Goal: Task Accomplishment & Management: Complete application form

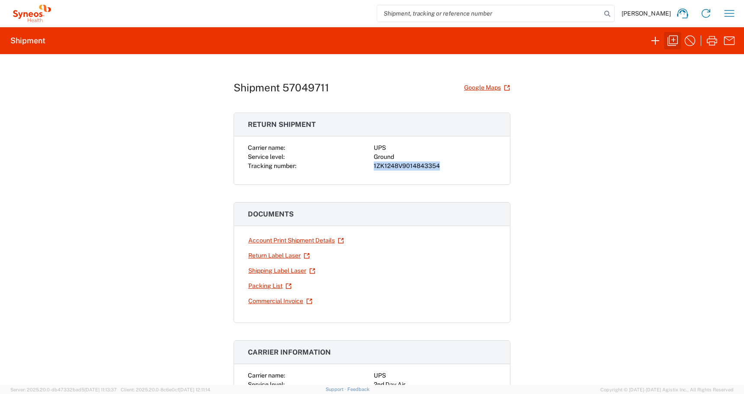
scroll to position [21, 0]
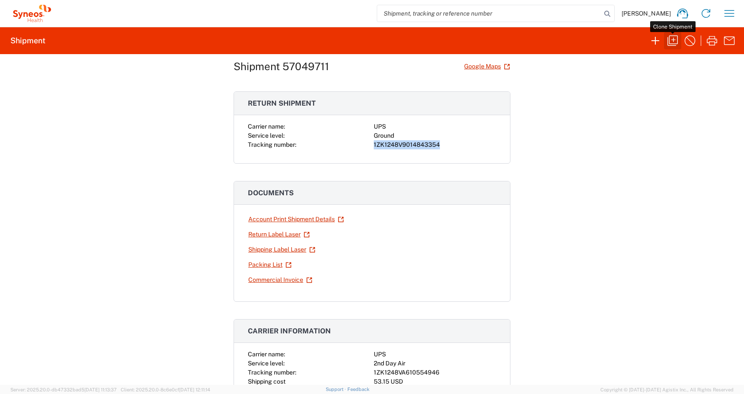
click at [667, 36] on icon "button" at bounding box center [673, 41] width 14 height 14
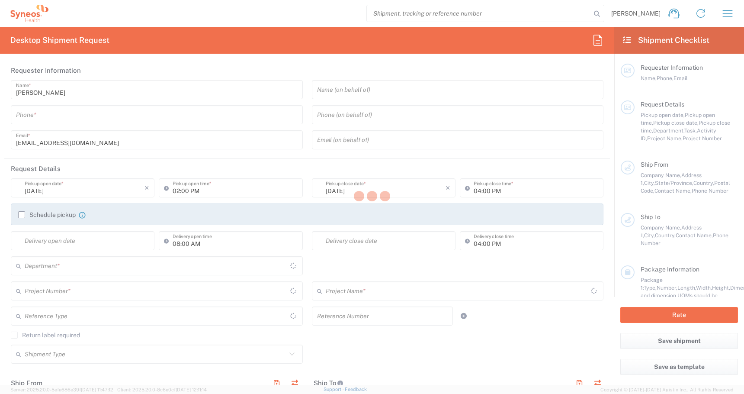
type input "[PHONE_NUMBER]"
type input "04:00 PM"
type input "05:00 PM"
type input "PALIO + IGNITE, LLC"
type input "[STREET_ADDRESS]"
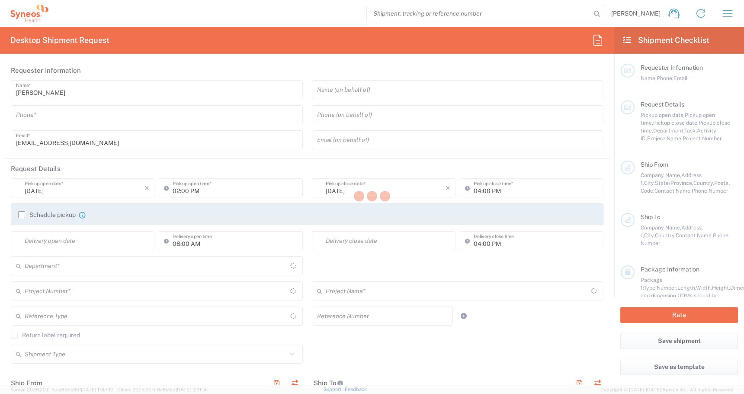
type input "[GEOGRAPHIC_DATA]"
type input "43082"
type input "[PERSON_NAME]"
type input "[PHONE_NUMBER]"
type input "[EMAIL_ADDRESS][DOMAIN_NAME]"
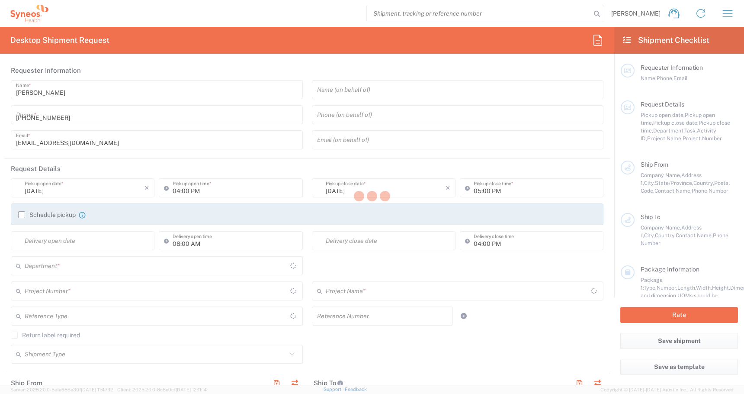
type input "[PERSON_NAME]"
type input "625 [PERSON_NAME] Dr"
type input "Santa [PERSON_NAME]"
type input "93060"
type input "[PERSON_NAME]"
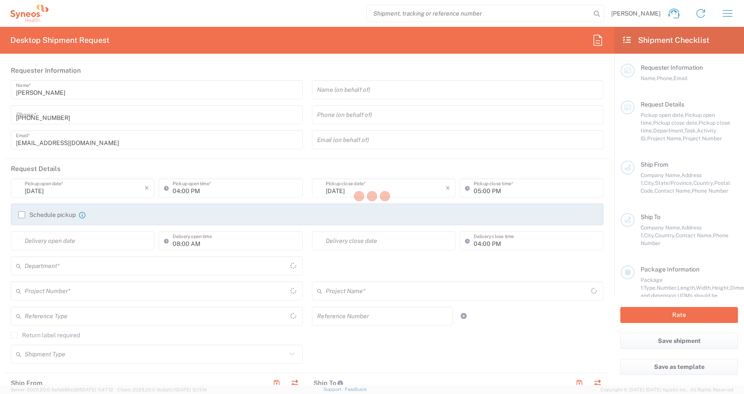
type input "[PHONE_NUMBER]"
type input "Adult Signature Required"
type input "Sender/Shipper"
type input "Yes"
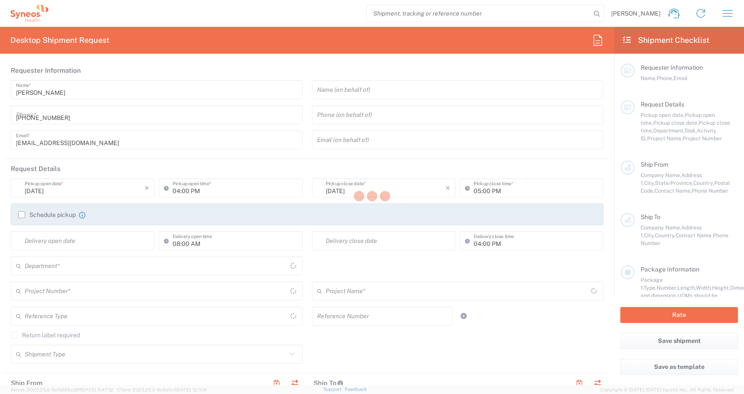
type input "[GEOGRAPHIC_DATA]"
type input "Residential/Home"
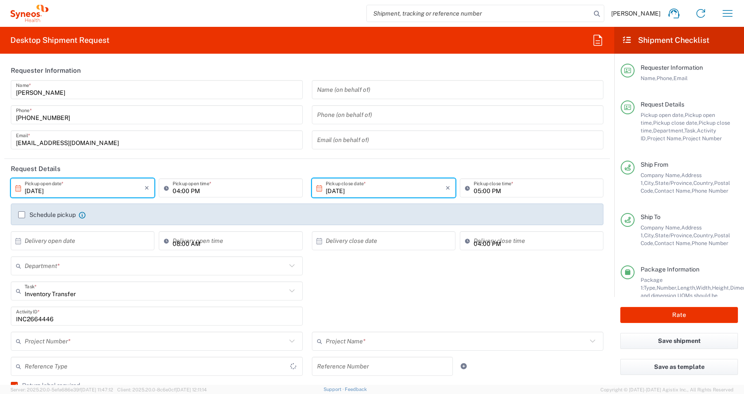
type input "[US_STATE]"
type input "Business (General)"
type input "[US_STATE]"
type input "Medium Box"
type input "USD"
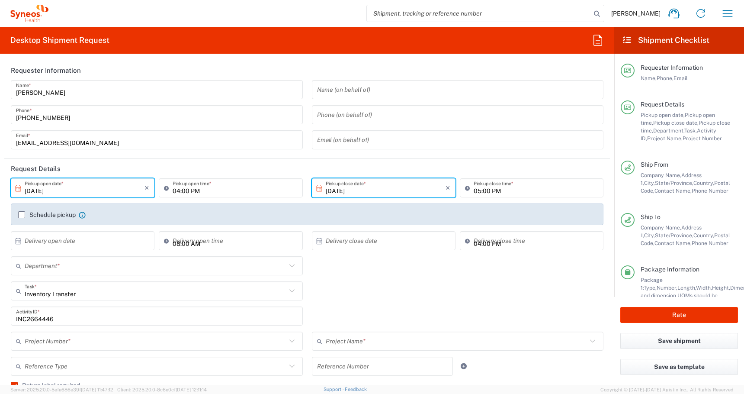
type input "[GEOGRAPHIC_DATA]"
type input "Ground"
type input "4510"
type input "4510 DEPARTMENTAL EXPENSE"
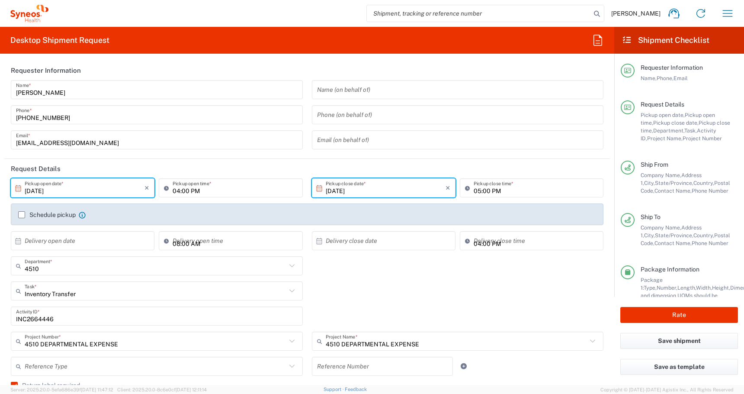
type input "PALIO + IGNITE, LLC- [GEOGRAPHIC_DATA] [GEOGRAPHIC_DATA] [GEOGRAPHIC_DATA]"
click at [395, 279] on div "4510 Department * 4510 3000 3100 3109 3110 3111 3112 3125 3130 3135 3136 3150 3…" at bounding box center [307, 268] width 602 height 25
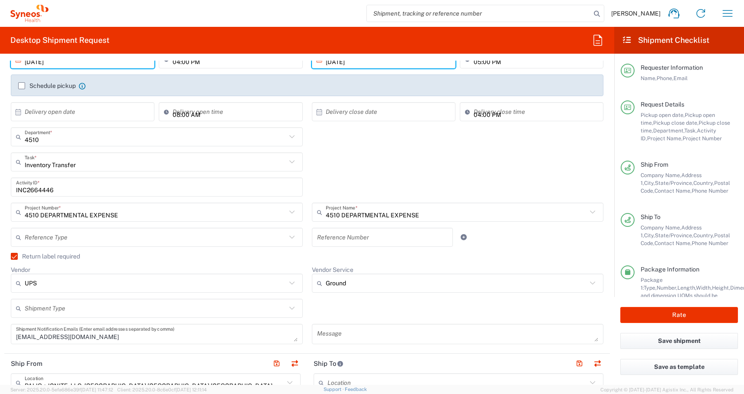
scroll to position [153, 0]
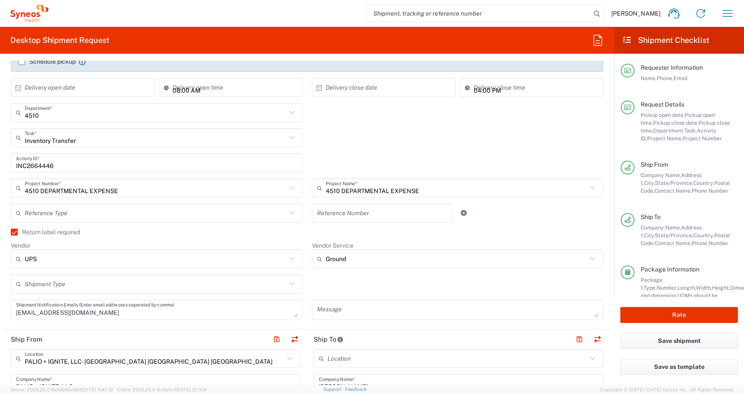
click at [15, 232] on label "Return label required" at bounding box center [45, 231] width 69 height 7
click at [10, 232] on input "Return label required" at bounding box center [10, 232] width 0 height 0
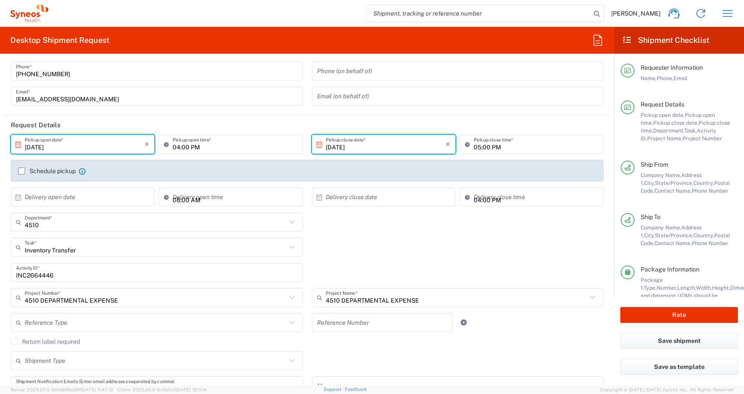
scroll to position [0, 0]
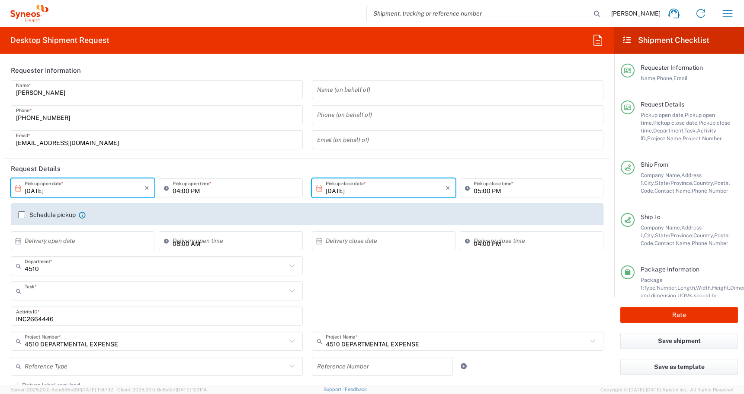
click at [77, 295] on input "text" at bounding box center [156, 290] width 262 height 15
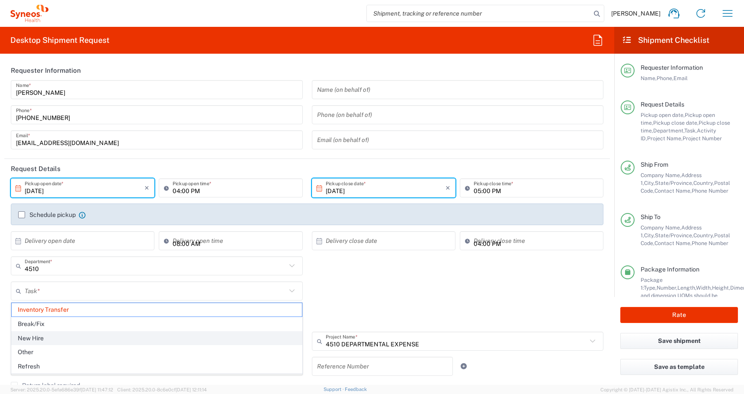
click at [34, 340] on span "New Hire" at bounding box center [157, 337] width 290 height 13
type input "New Hire"
